Goal: Task Accomplishment & Management: Manage account settings

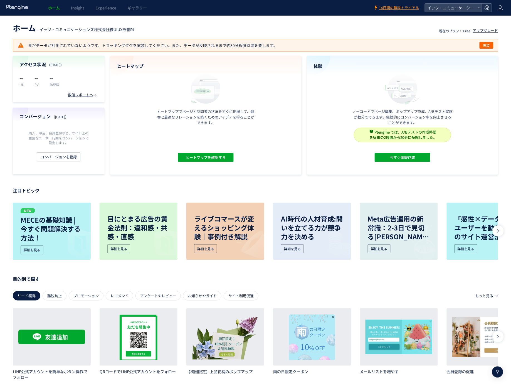
click at [488, 11] on div at bounding box center [487, 8] width 10 height 8
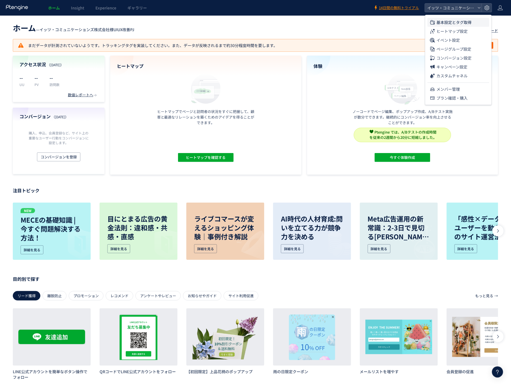
click at [467, 24] on span "基本設定とタグ取得" at bounding box center [454, 22] width 35 height 9
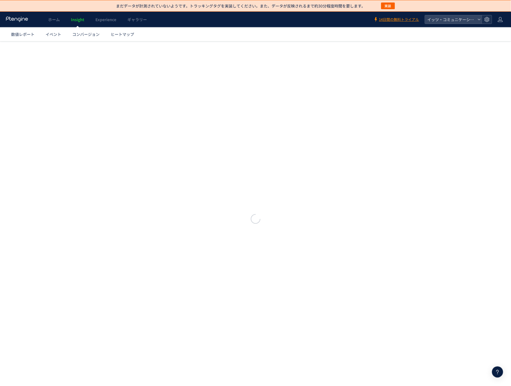
click at [489, 19] on icon at bounding box center [487, 20] width 6 height 6
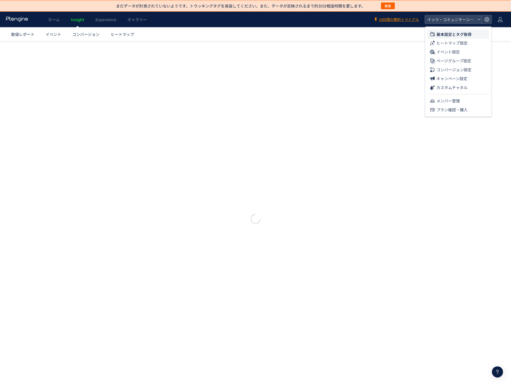
click at [463, 35] on span "基本設定とタグ取得" at bounding box center [454, 34] width 35 height 9
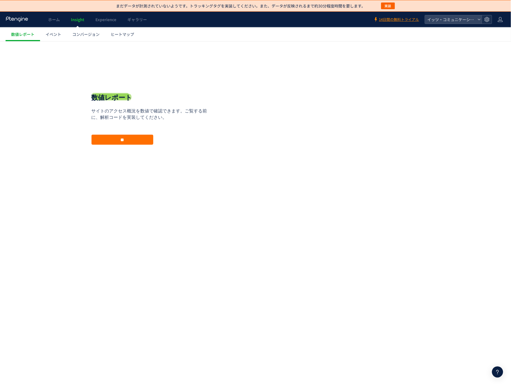
click at [487, 21] on icon at bounding box center [487, 20] width 6 height 6
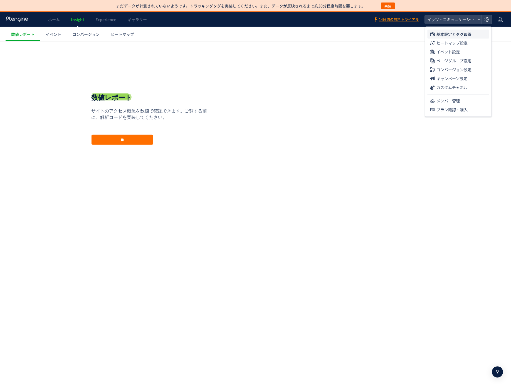
click at [470, 34] on span "基本設定とタグ取得" at bounding box center [454, 34] width 35 height 9
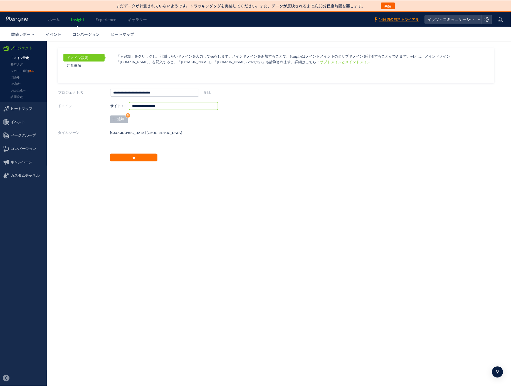
click at [175, 108] on input "**********" at bounding box center [173, 106] width 89 height 8
